Goal: Information Seeking & Learning: Learn about a topic

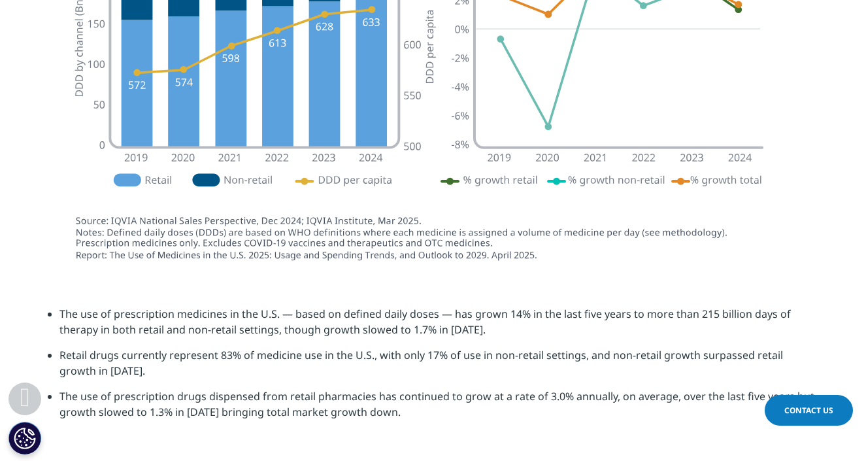
scroll to position [1700, 0]
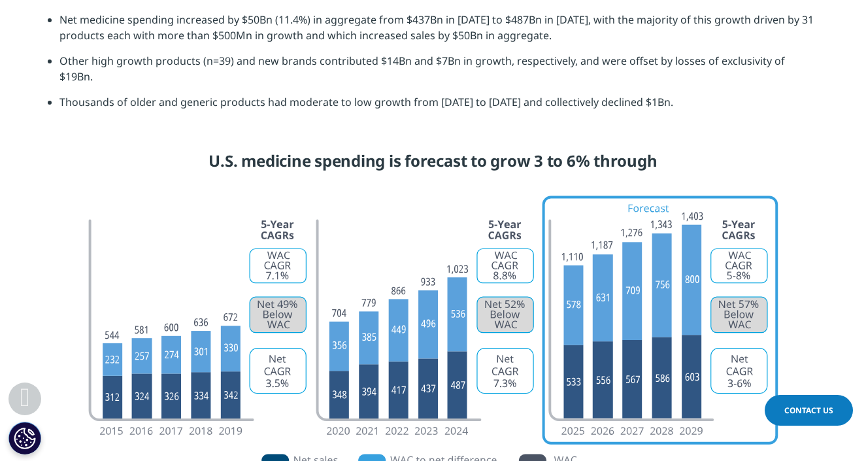
scroll to position [3944, 0]
